Goal: Check status: Check status

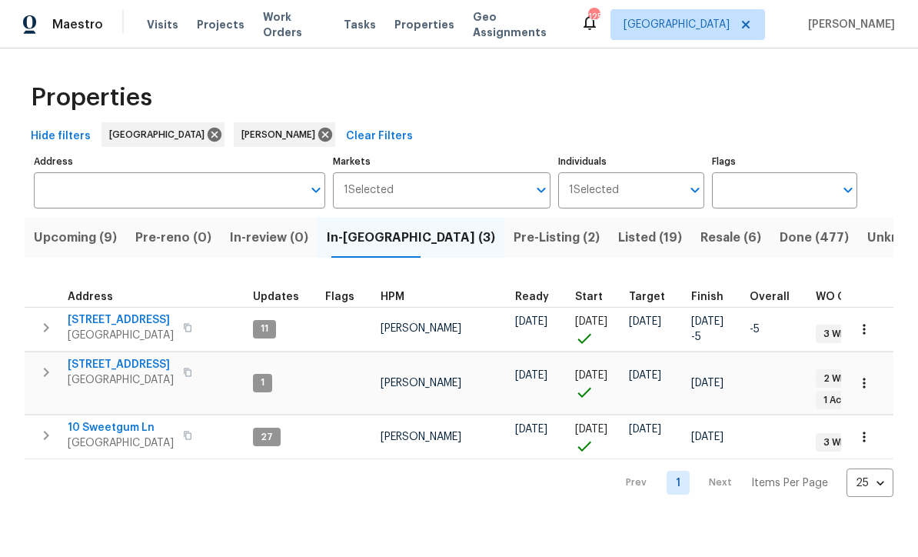
click at [513, 238] on span "Pre-Listing (2)" at bounding box center [556, 238] width 86 height 22
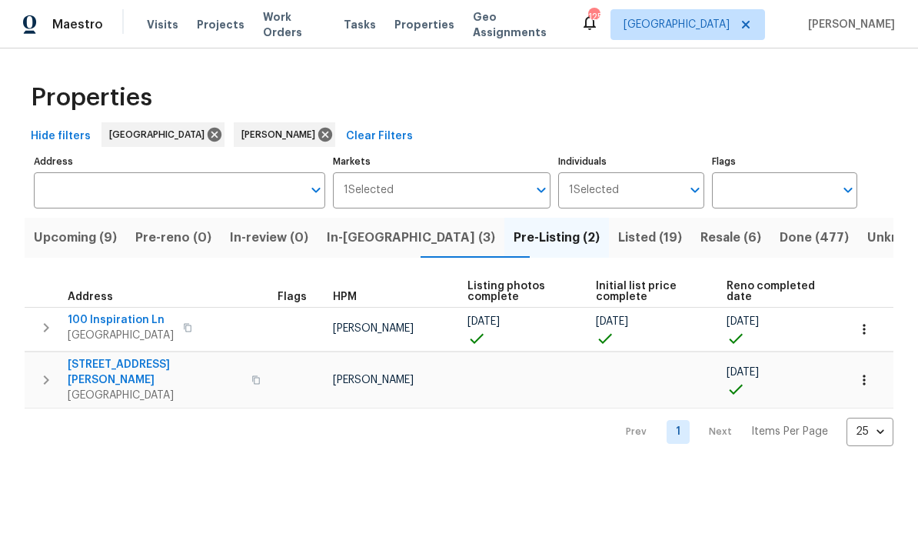
click at [103, 367] on span "306 Cooper Creek Dr" at bounding box center [155, 372] width 174 height 31
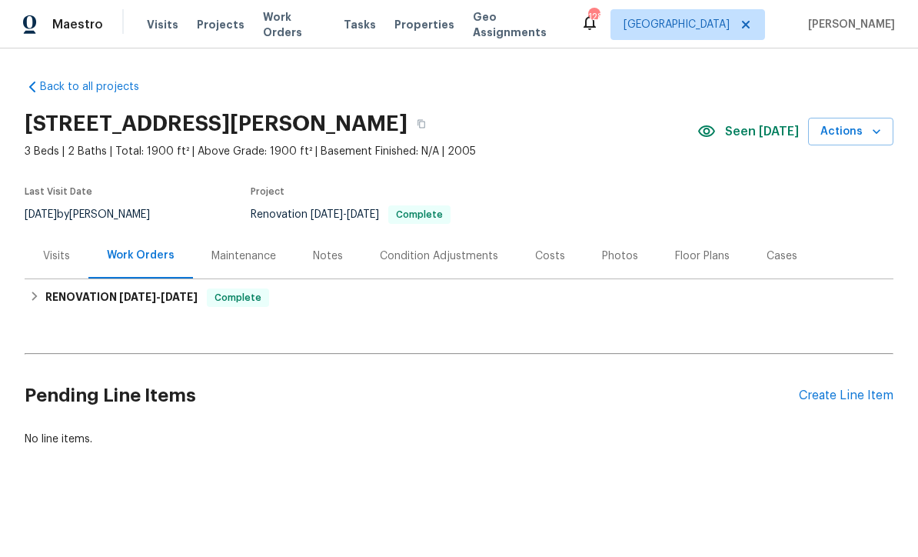
click at [601, 243] on div "Photos" at bounding box center [619, 255] width 73 height 45
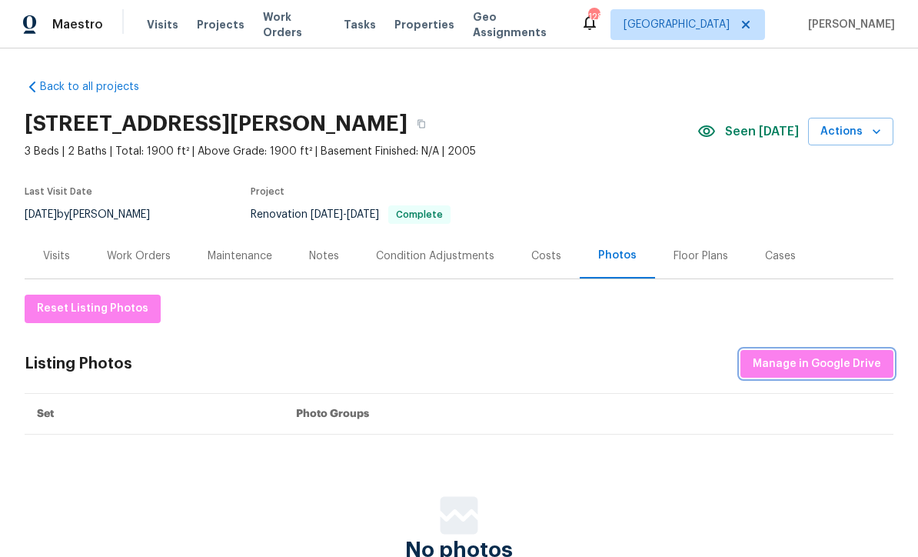
click at [836, 357] on span "Manage in Google Drive" at bounding box center [817, 363] width 128 height 19
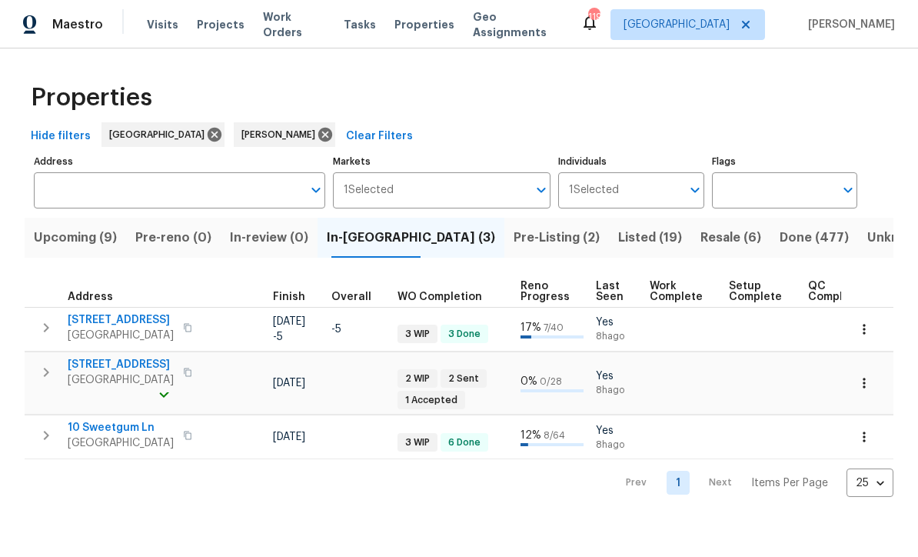
scroll to position [0, 420]
click at [264, 397] on td "10/23/25" at bounding box center [293, 382] width 58 height 63
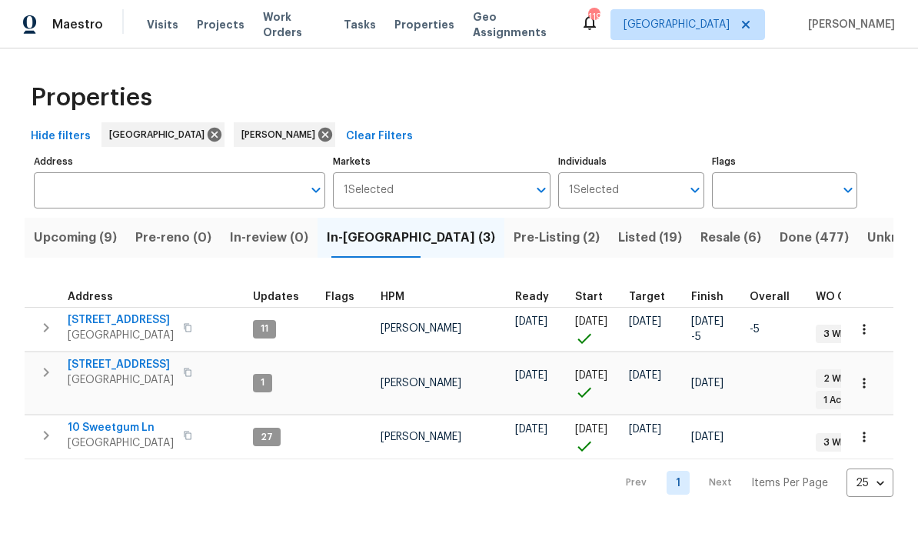
scroll to position [0, 0]
click at [105, 367] on span "[STREET_ADDRESS]" at bounding box center [121, 364] width 106 height 15
click at [73, 238] on span "Upcoming (9)" at bounding box center [75, 238] width 83 height 22
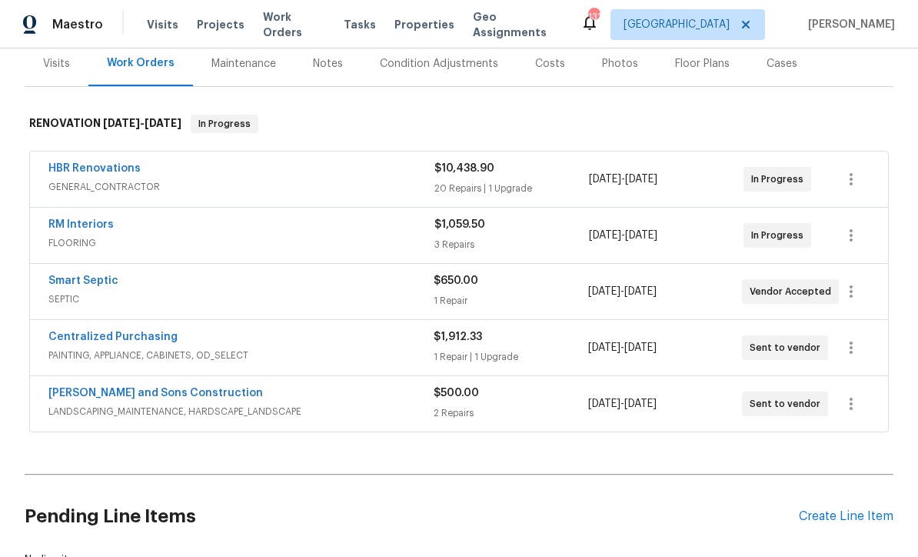
scroll to position [225, 0]
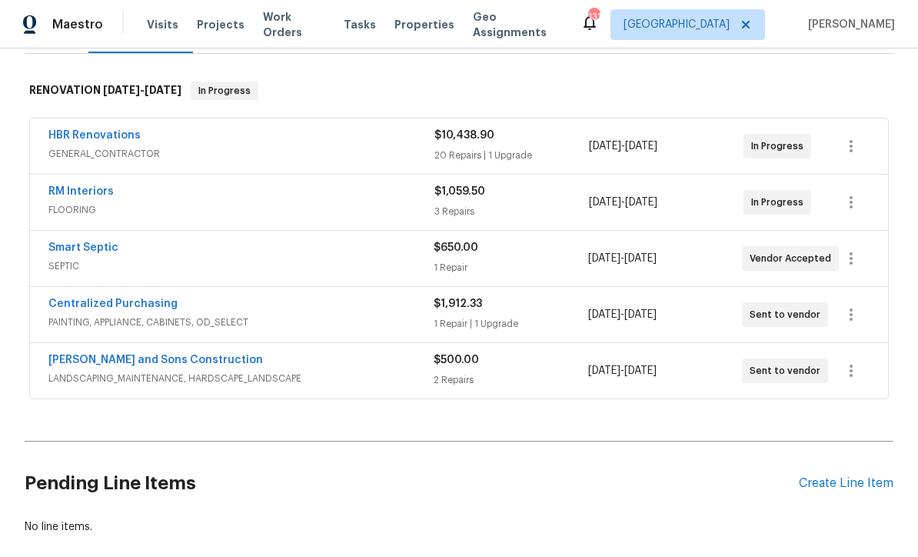
click at [69, 244] on link "Smart Septic" at bounding box center [83, 247] width 70 height 11
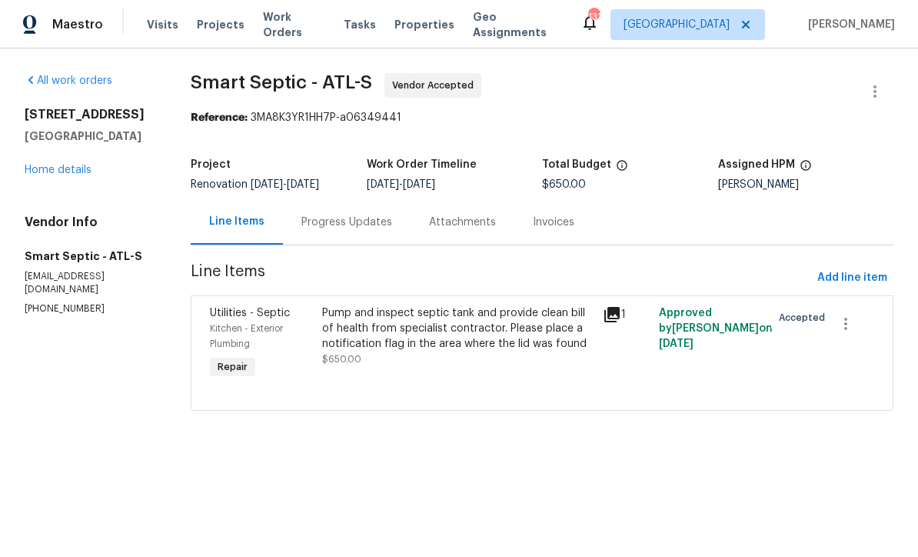
click at [321, 230] on div "Progress Updates" at bounding box center [346, 221] width 91 height 15
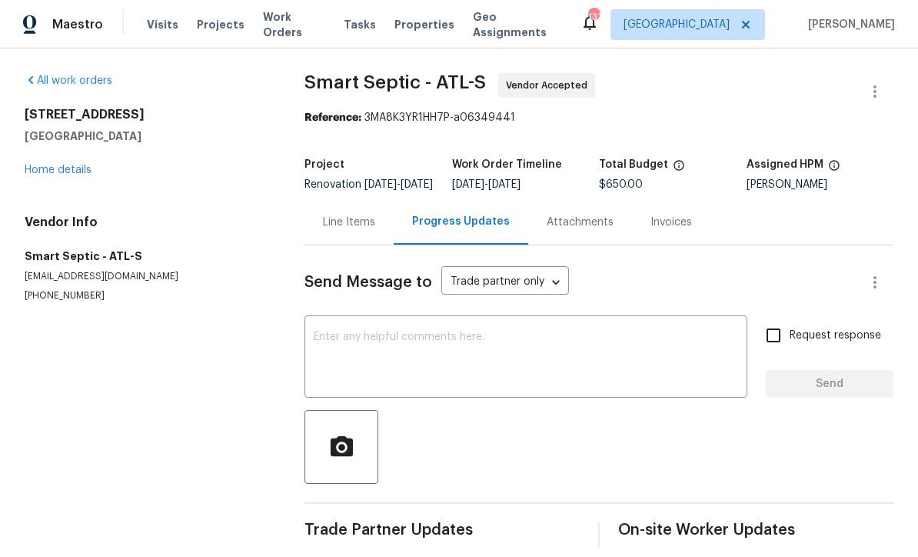
click at [324, 355] on textarea at bounding box center [526, 358] width 424 height 54
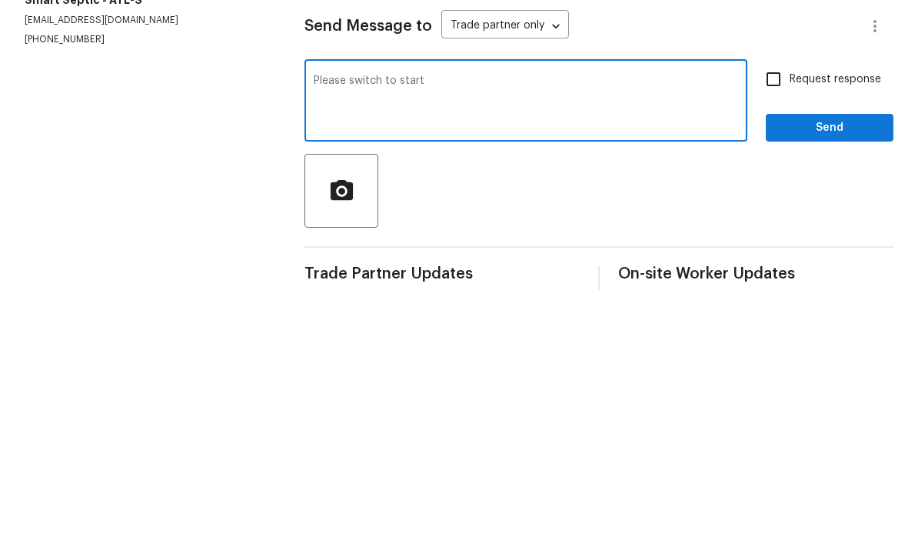
type textarea "Please switch to start"
click at [773, 319] on input "Request response" at bounding box center [773, 335] width 32 height 32
checkbox input "true"
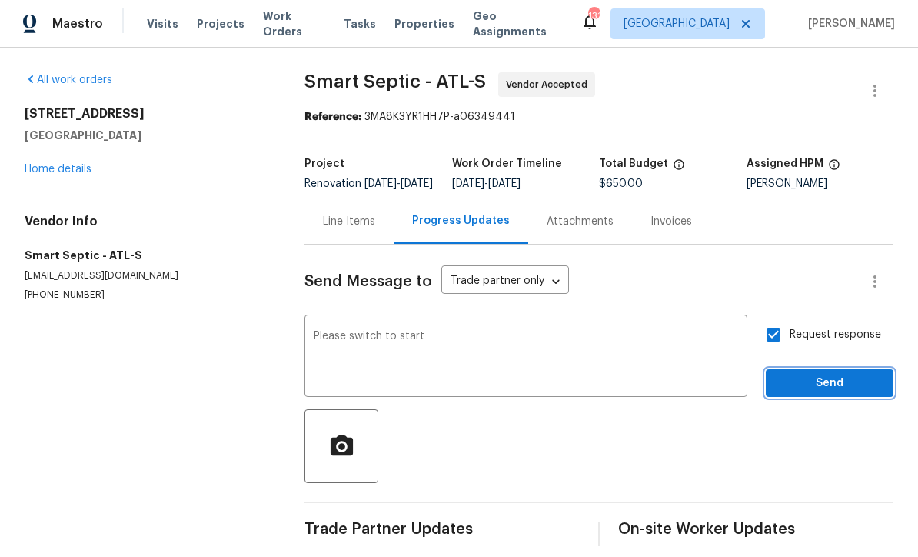
click at [813, 374] on span "Send" at bounding box center [829, 383] width 103 height 19
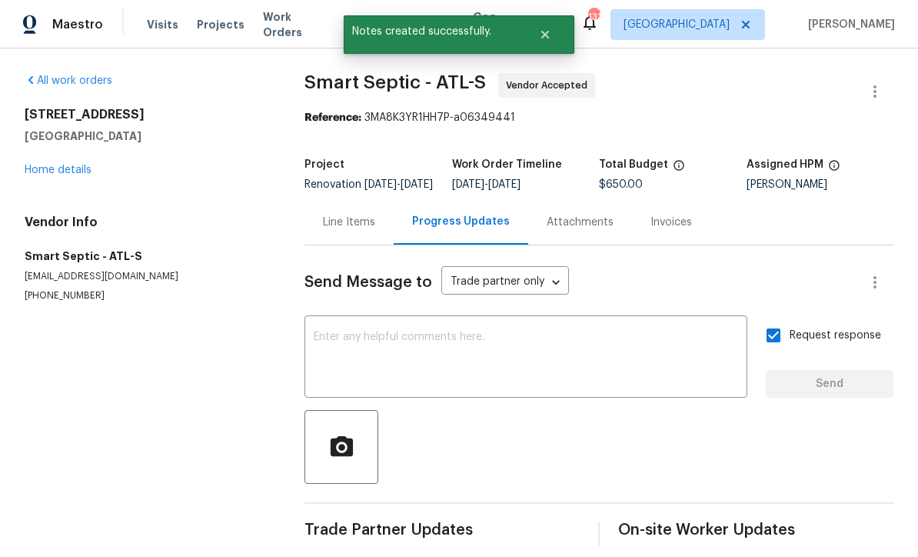
scroll to position [26, 0]
click at [52, 164] on link "Home details" at bounding box center [58, 169] width 67 height 11
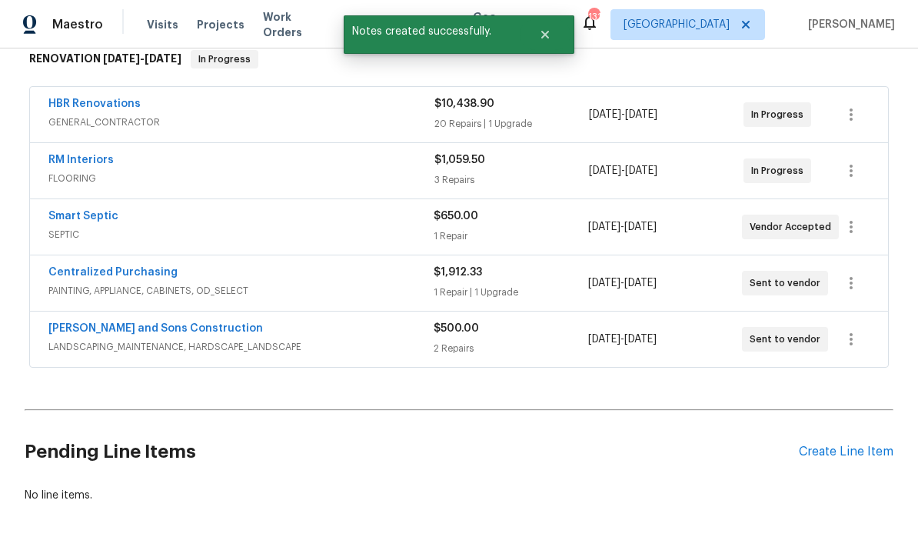
scroll to position [256, 0]
click at [93, 324] on link "[PERSON_NAME] and Sons Construction" at bounding box center [155, 329] width 214 height 11
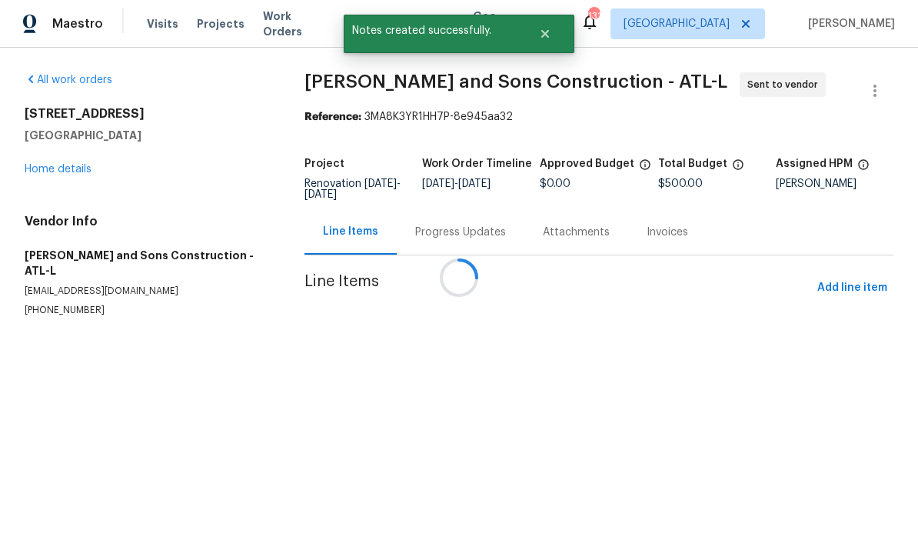
scroll to position [1, 0]
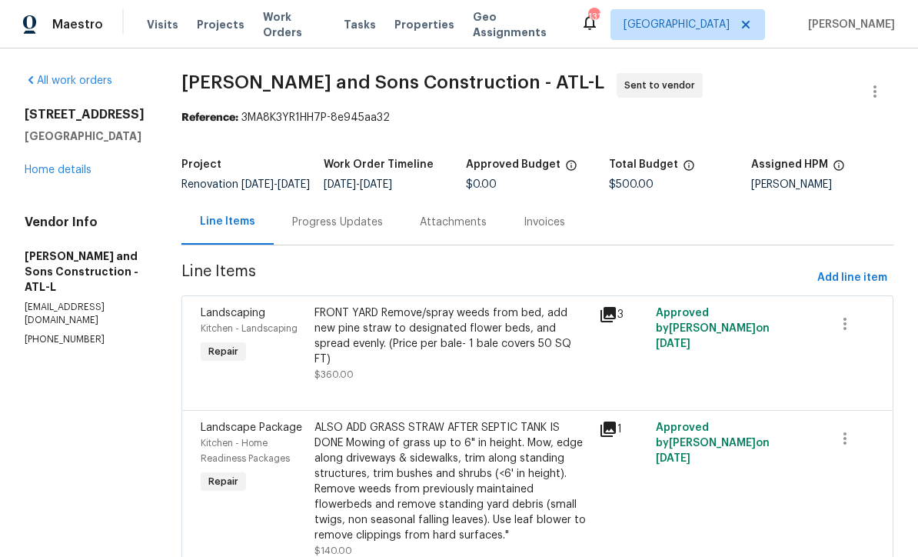
click at [292, 230] on div "Progress Updates" at bounding box center [337, 221] width 91 height 15
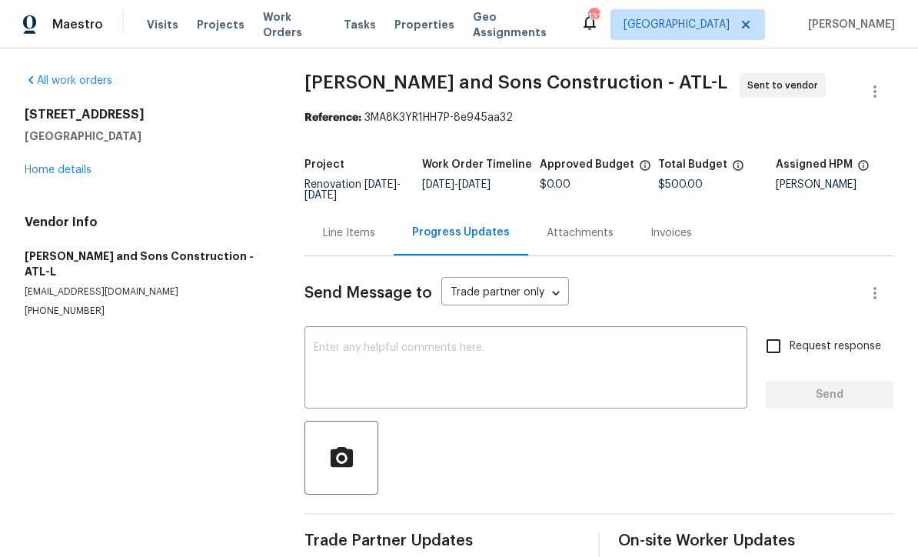
click at [327, 344] on textarea at bounding box center [526, 369] width 424 height 54
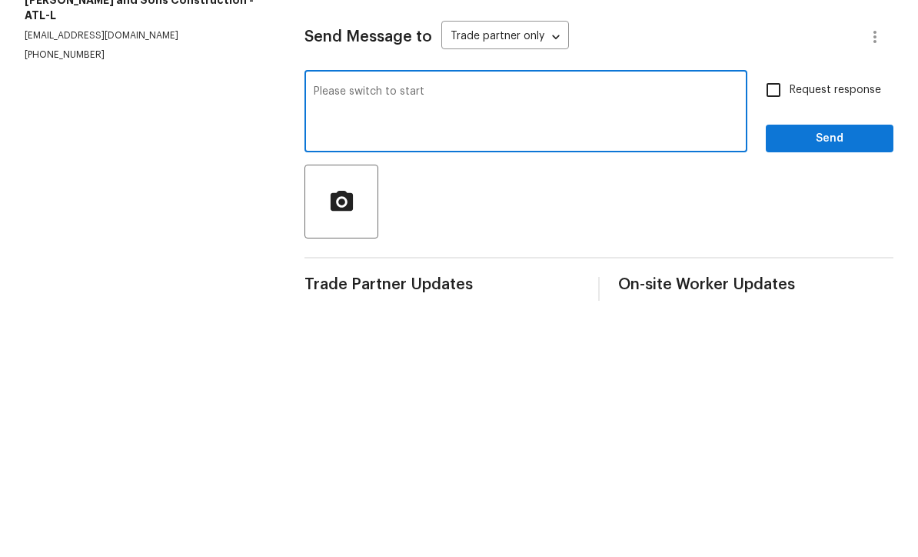
type textarea "Please switch to start"
click at [778, 330] on input "Request response" at bounding box center [773, 346] width 32 height 32
checkbox input "true"
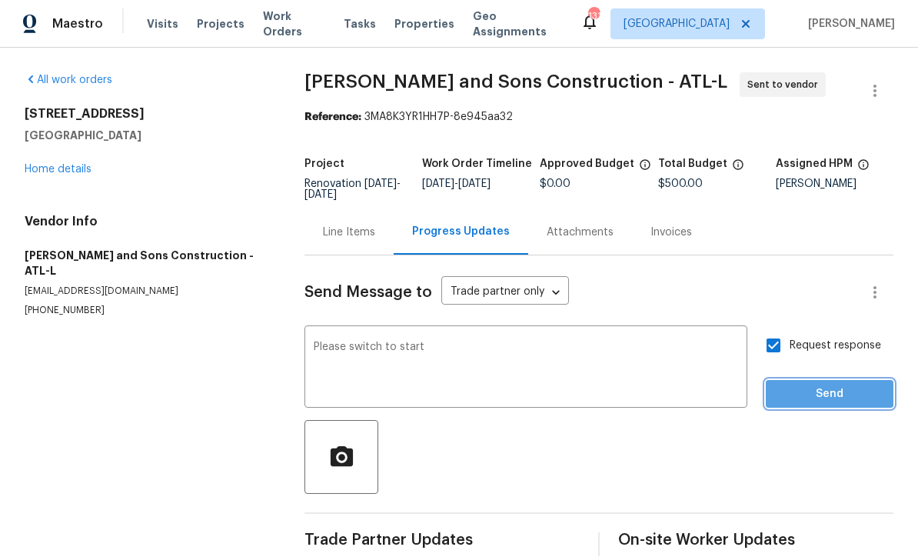
click at [807, 385] on span "Send" at bounding box center [829, 394] width 103 height 19
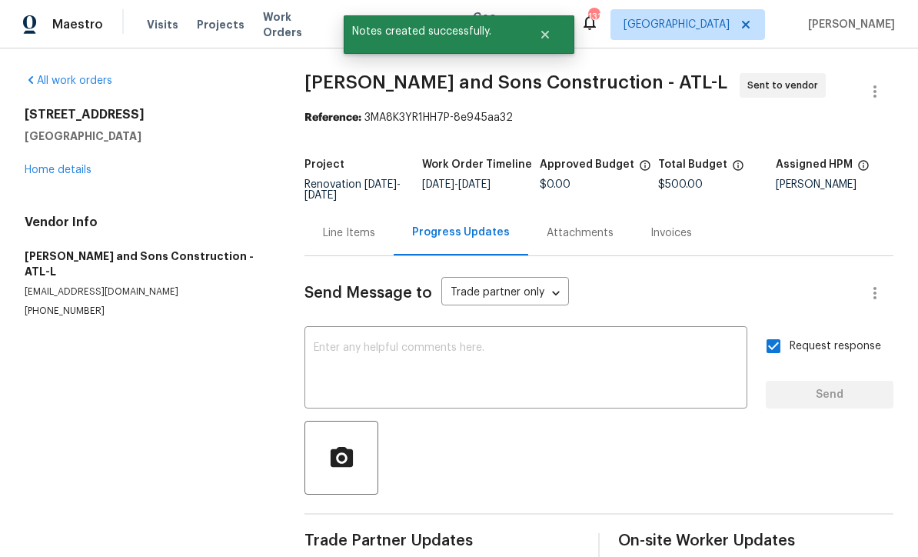
click at [53, 164] on link "Home details" at bounding box center [58, 169] width 67 height 11
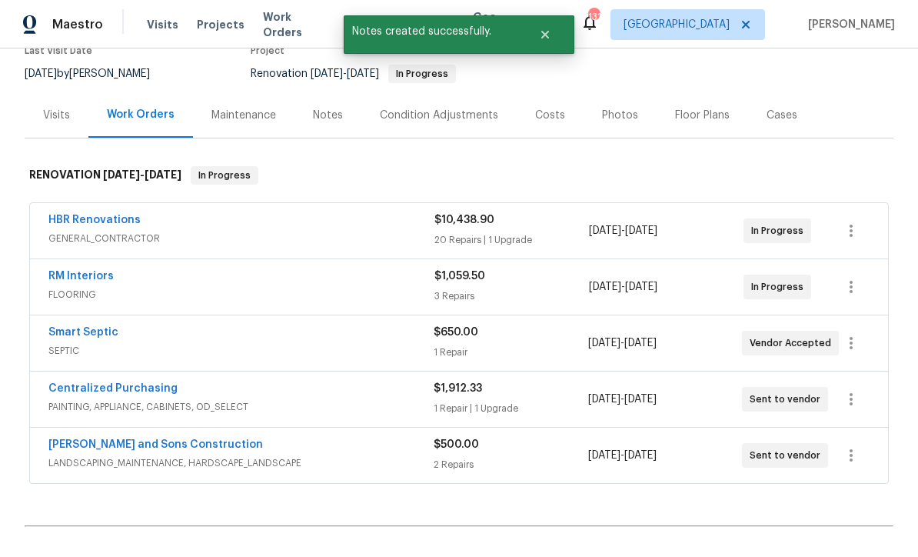
scroll to position [163, 0]
